Goal: Information Seeking & Learning: Learn about a topic

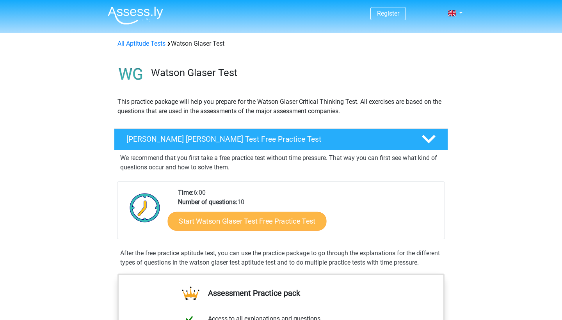
click at [265, 218] on link "Start Watson Glaser Test Free Practice Test" at bounding box center [247, 221] width 159 height 19
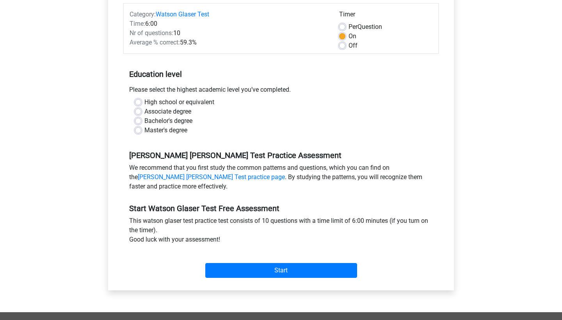
scroll to position [99, 0]
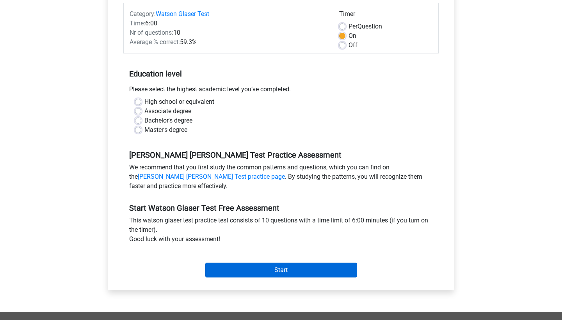
click at [267, 269] on input "Start" at bounding box center [281, 270] width 152 height 15
click at [183, 101] on label "High school or equivalent" at bounding box center [179, 101] width 70 height 9
click at [141, 101] on input "High school or equivalent" at bounding box center [138, 101] width 6 height 8
radio input "true"
click at [229, 275] on input "Start" at bounding box center [281, 270] width 152 height 15
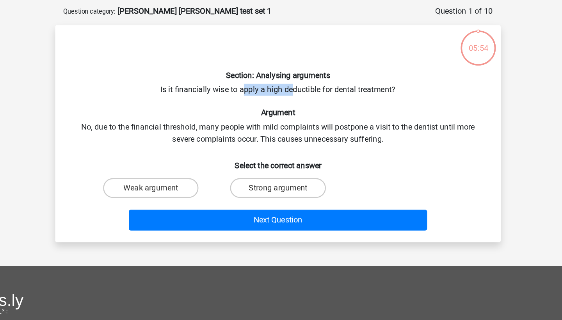
drag, startPoint x: 193, startPoint y: 70, endPoint x: 231, endPoint y: 70, distance: 37.1
click at [231, 70] on div "Section: Analysing arguments Is it financially wise to apply a high deductible …" at bounding box center [281, 140] width 346 height 159
click at [143, 176] on label "Weak argument" at bounding box center [180, 184] width 75 height 16
click at [181, 183] on input "Weak argument" at bounding box center [183, 185] width 5 height 5
radio input "true"
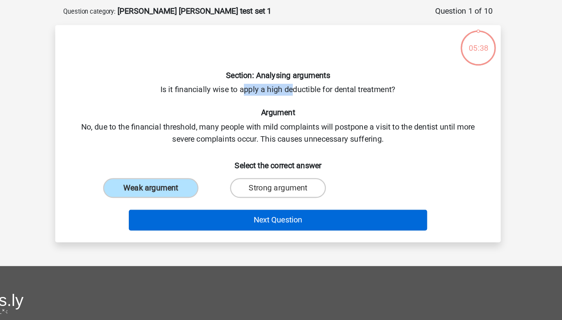
click at [163, 201] on button "Next Question" at bounding box center [281, 209] width 236 height 16
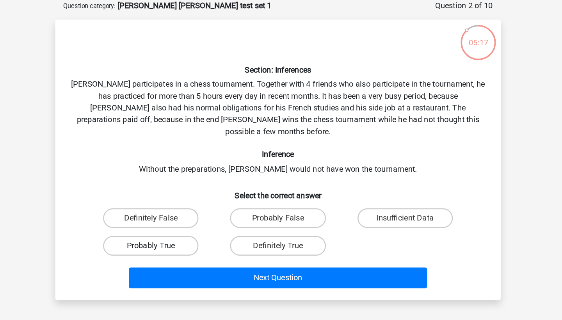
click at [143, 225] on label "Probably True" at bounding box center [180, 233] width 75 height 16
click at [181, 233] on input "Probably True" at bounding box center [183, 235] width 5 height 5
radio input "true"
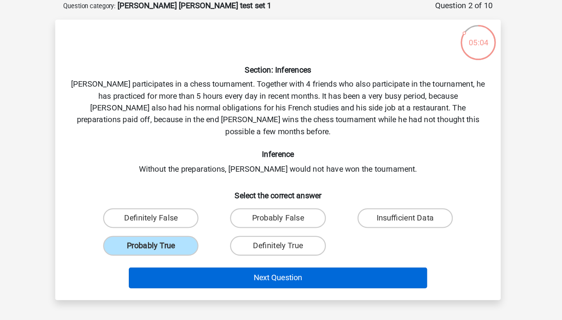
click at [285, 250] on button "Next Question" at bounding box center [281, 258] width 236 height 16
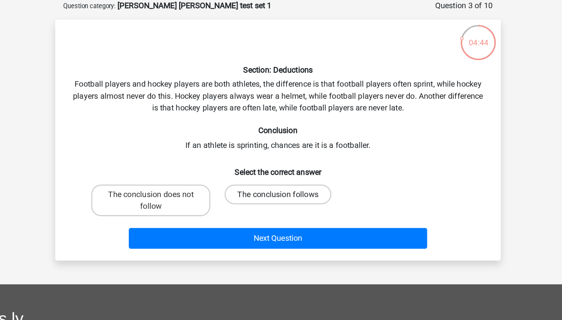
click at [239, 185] on label "The conclusion follows" at bounding box center [281, 193] width 84 height 16
click at [281, 193] on input "The conclusion follows" at bounding box center [283, 195] width 5 height 5
radio input "true"
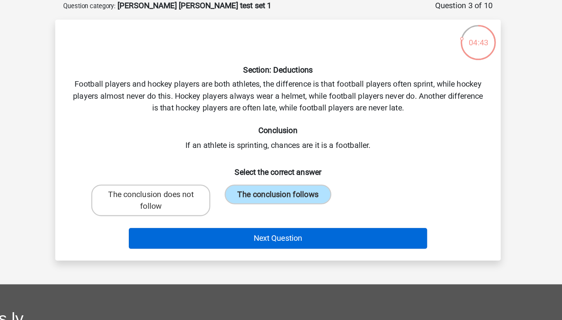
click at [227, 219] on button "Next Question" at bounding box center [281, 227] width 236 height 16
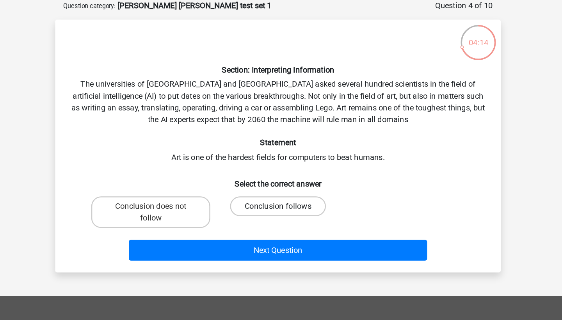
click at [243, 194] on label "Conclusion follows" at bounding box center [280, 202] width 75 height 16
click at [281, 202] on input "Conclusion follows" at bounding box center [283, 204] width 5 height 5
radio input "true"
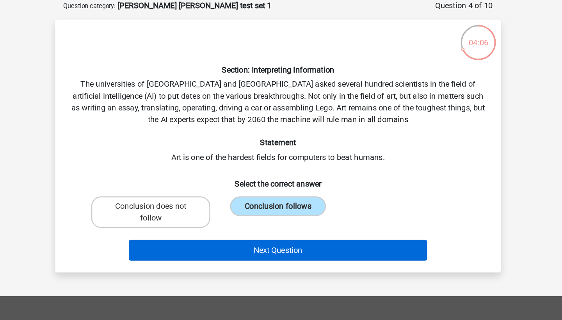
click at [225, 229] on button "Next Question" at bounding box center [281, 237] width 236 height 16
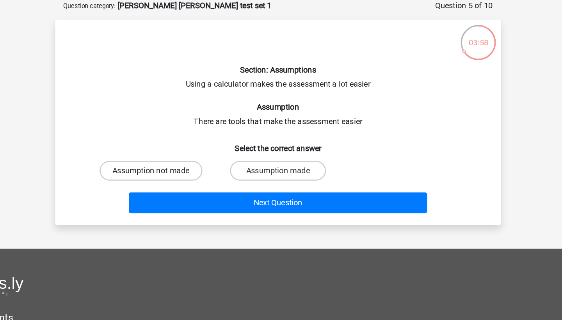
click at [144, 166] on label "Assumption not made" at bounding box center [180, 174] width 81 height 16
click at [181, 174] on input "Assumption not made" at bounding box center [183, 176] width 5 height 5
radio input "true"
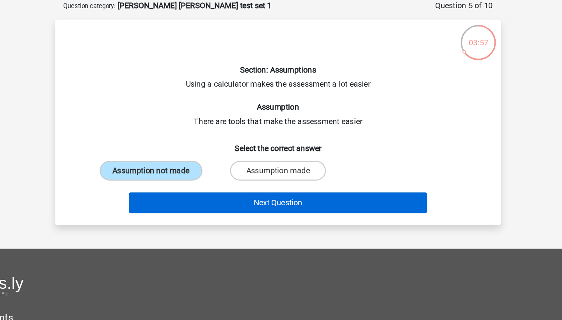
click at [186, 191] on button "Next Question" at bounding box center [281, 199] width 236 height 16
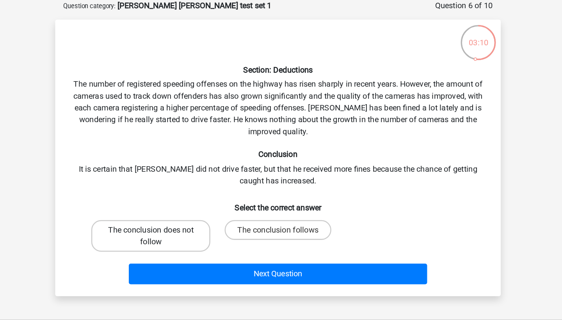
click at [142, 213] on label "The conclusion does not follow" at bounding box center [180, 225] width 94 height 25
click at [181, 221] on input "The conclusion does not follow" at bounding box center [183, 223] width 5 height 5
radio input "true"
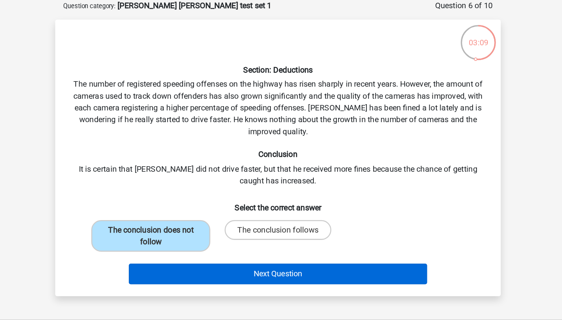
click at [164, 247] on button "Next Question" at bounding box center [281, 255] width 236 height 16
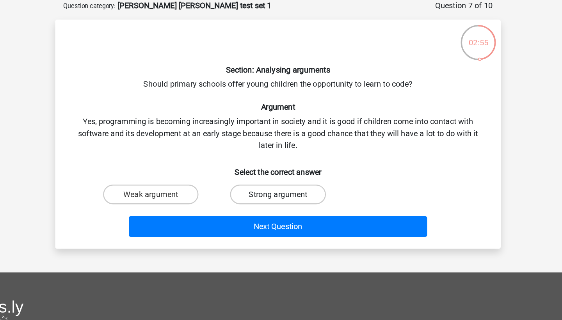
click at [243, 185] on label "Strong argument" at bounding box center [280, 193] width 75 height 16
click at [281, 193] on input "Strong argument" at bounding box center [283, 195] width 5 height 5
radio input "true"
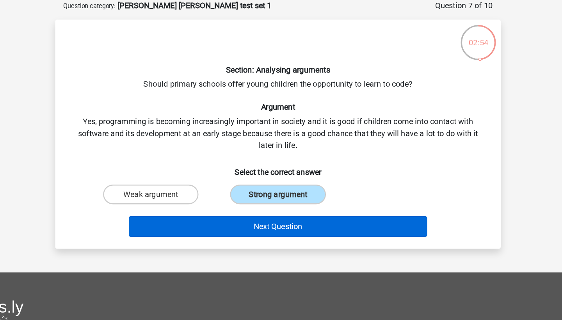
click at [229, 210] on button "Next Question" at bounding box center [281, 218] width 236 height 16
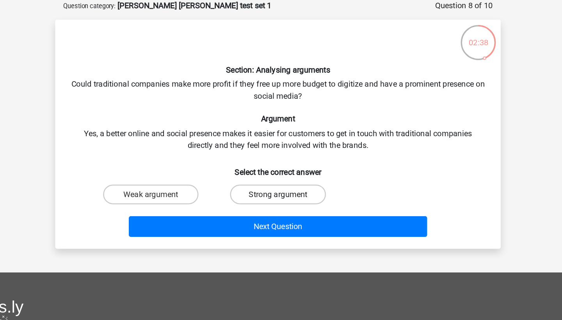
click at [243, 185] on label "Strong argument" at bounding box center [280, 193] width 75 height 16
click at [281, 193] on input "Strong argument" at bounding box center [283, 195] width 5 height 5
radio input "true"
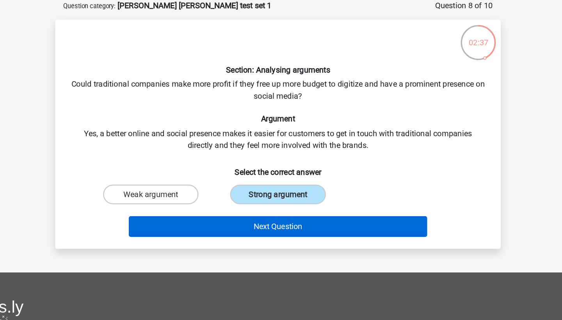
click at [231, 210] on button "Next Question" at bounding box center [281, 218] width 236 height 16
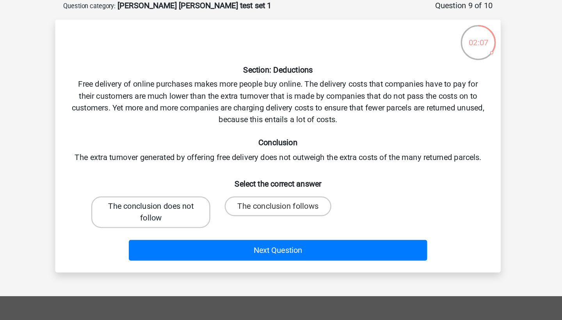
click at [154, 194] on label "The conclusion does not follow" at bounding box center [180, 206] width 94 height 25
click at [181, 202] on input "The conclusion does not follow" at bounding box center [183, 204] width 5 height 5
radio input "true"
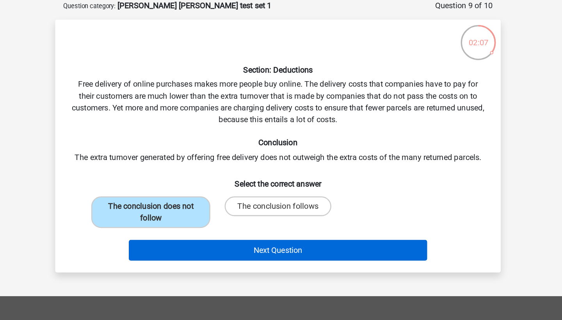
click at [170, 229] on button "Next Question" at bounding box center [281, 237] width 236 height 16
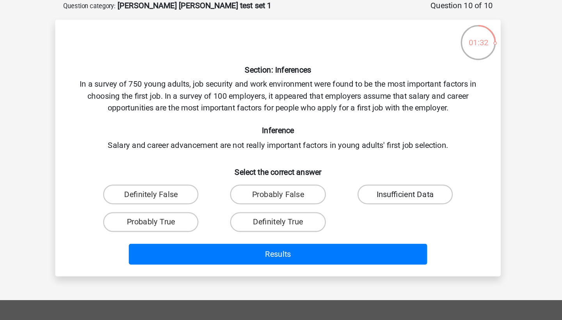
click at [344, 185] on label "Insufficient Data" at bounding box center [381, 193] width 75 height 16
click at [381, 193] on input "Insufficient Data" at bounding box center [383, 195] width 5 height 5
radio input "true"
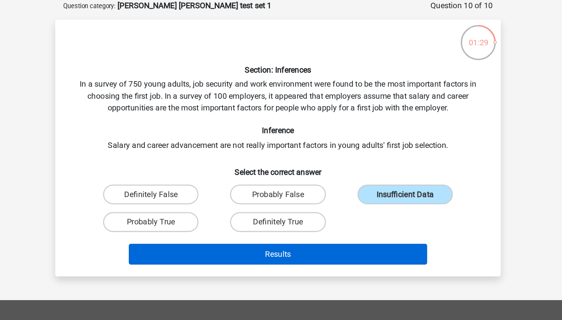
click at [271, 232] on button "Results" at bounding box center [281, 240] width 236 height 16
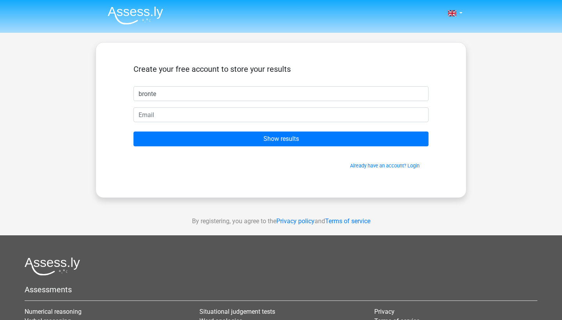
type input "bronte"
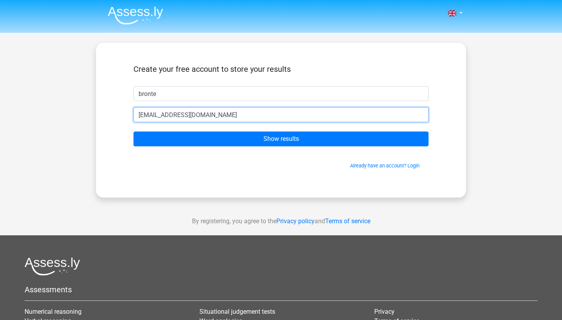
type input "[EMAIL_ADDRESS][DOMAIN_NAME]"
click at [281, 139] on input "Show results" at bounding box center [280, 138] width 295 height 15
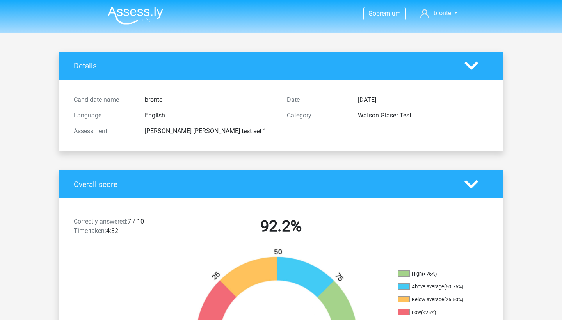
click at [469, 65] on polygon at bounding box center [471, 65] width 14 height 9
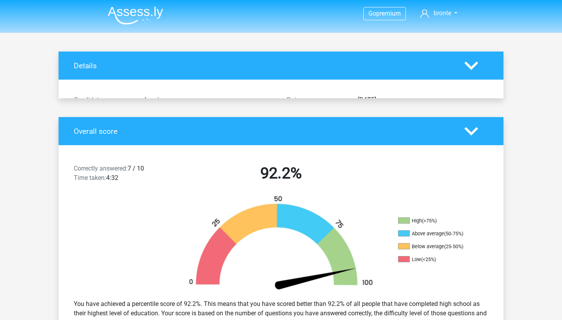
click at [469, 65] on polygon at bounding box center [471, 65] width 14 height 9
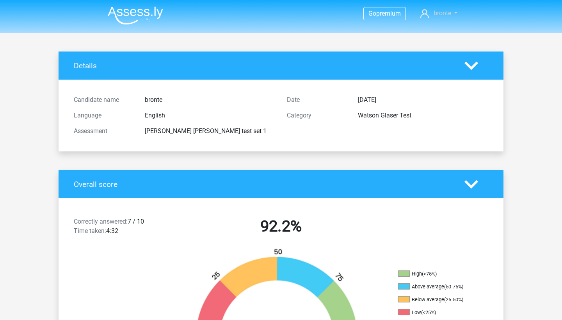
click at [454, 15] on link "bronte" at bounding box center [438, 13] width 43 height 9
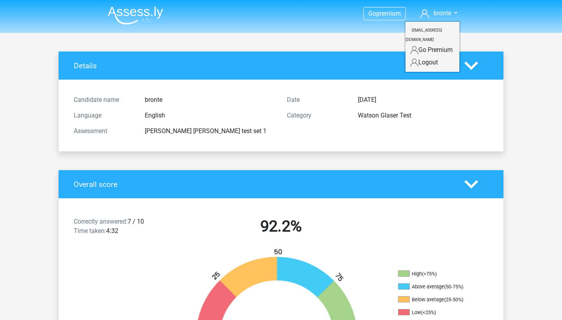
click at [406, 139] on div "Candidate name bronte Language English Assessment watson glaser test set 1 Date…" at bounding box center [281, 115] width 426 height 53
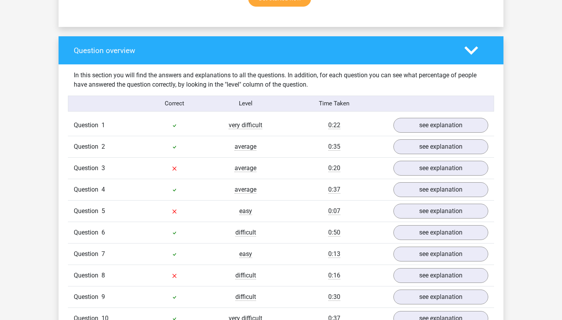
scroll to position [543, 0]
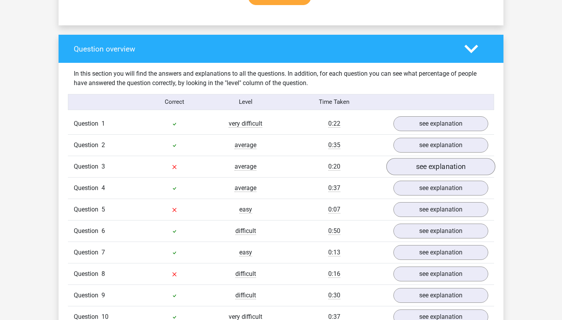
click at [420, 168] on link "see explanation" at bounding box center [440, 166] width 109 height 17
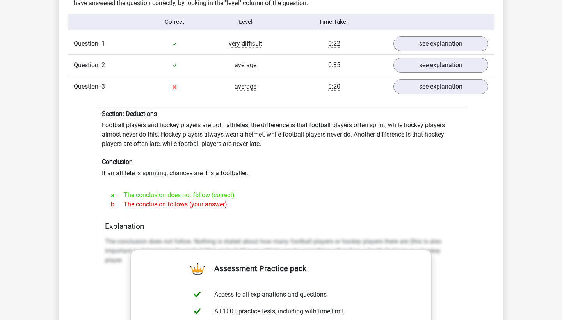
scroll to position [629, 0]
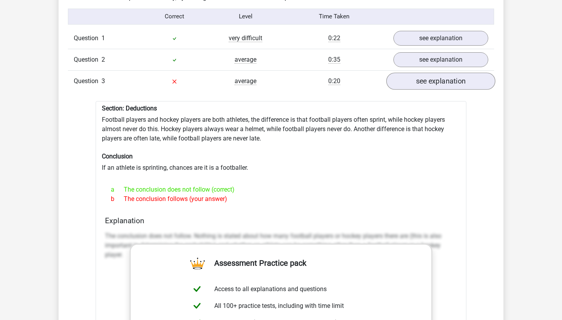
click at [447, 84] on link "see explanation" at bounding box center [440, 81] width 109 height 17
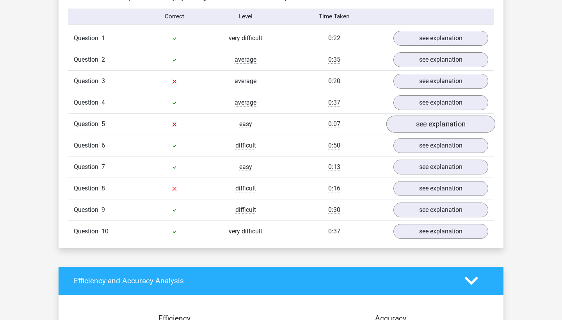
click at [433, 126] on link "see explanation" at bounding box center [440, 123] width 109 height 17
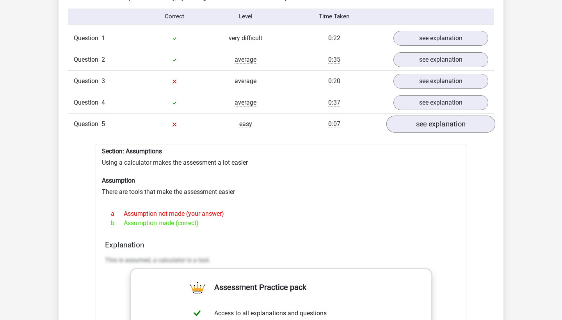
click at [433, 126] on link "see explanation" at bounding box center [440, 123] width 109 height 17
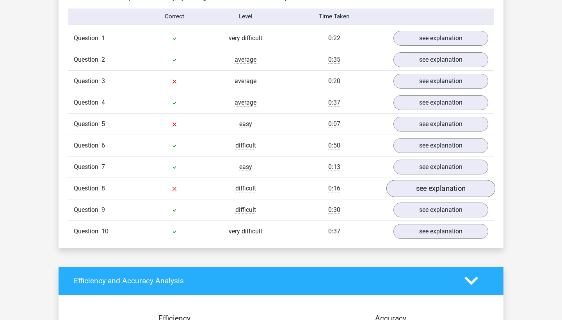
click at [422, 191] on link "see explanation" at bounding box center [440, 188] width 109 height 17
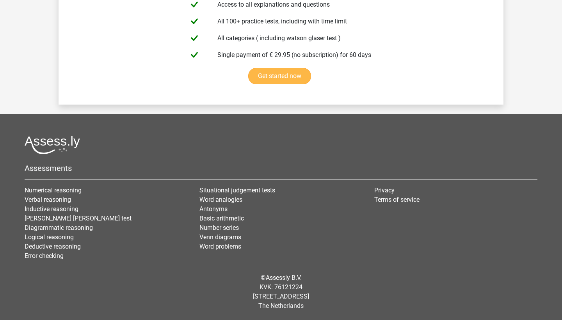
scroll to position [1571, 0]
